Goal: Task Accomplishment & Management: Manage account settings

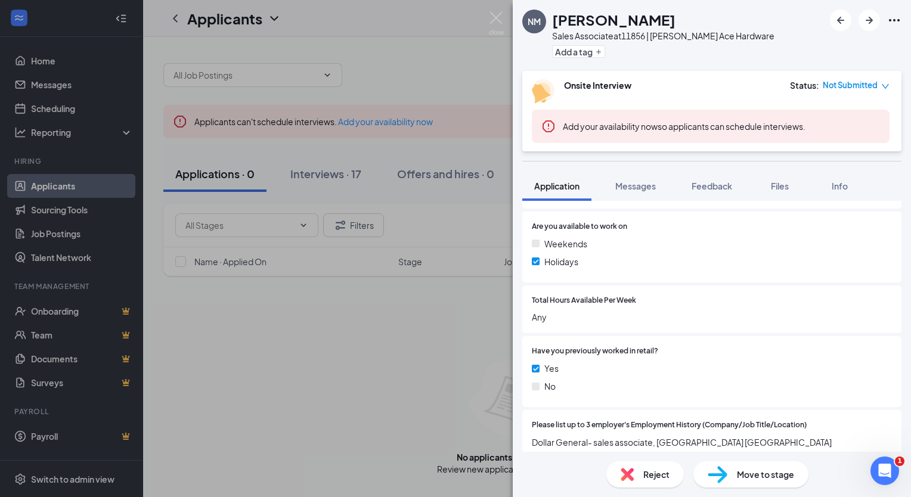
scroll to position [536, 0]
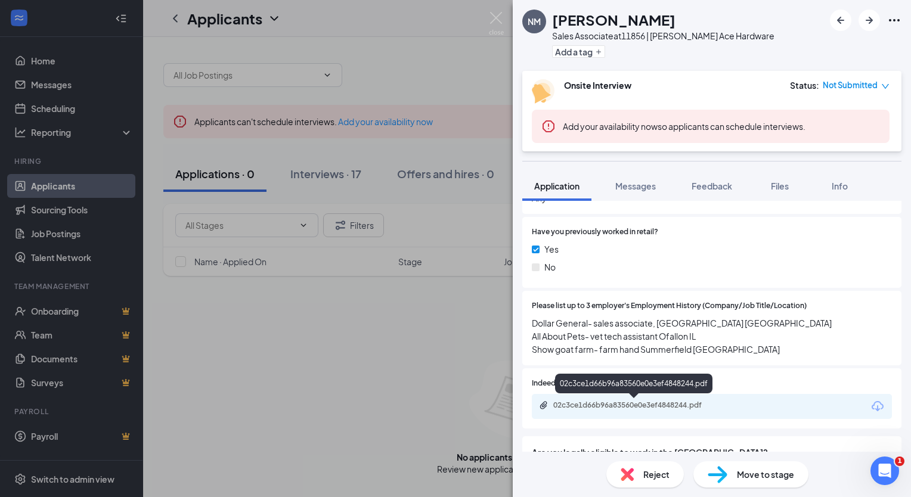
click at [555, 402] on div "02c3ce1d66b96a83560e0e3ef4848244.pdf" at bounding box center [636, 405] width 167 height 10
click at [28, 55] on div "NM Noah Moss Sales Associate at 11856 | Foppe Ace Hardware Add a tag Onsite Int…" at bounding box center [455, 248] width 911 height 497
